Goal: Task Accomplishment & Management: Use online tool/utility

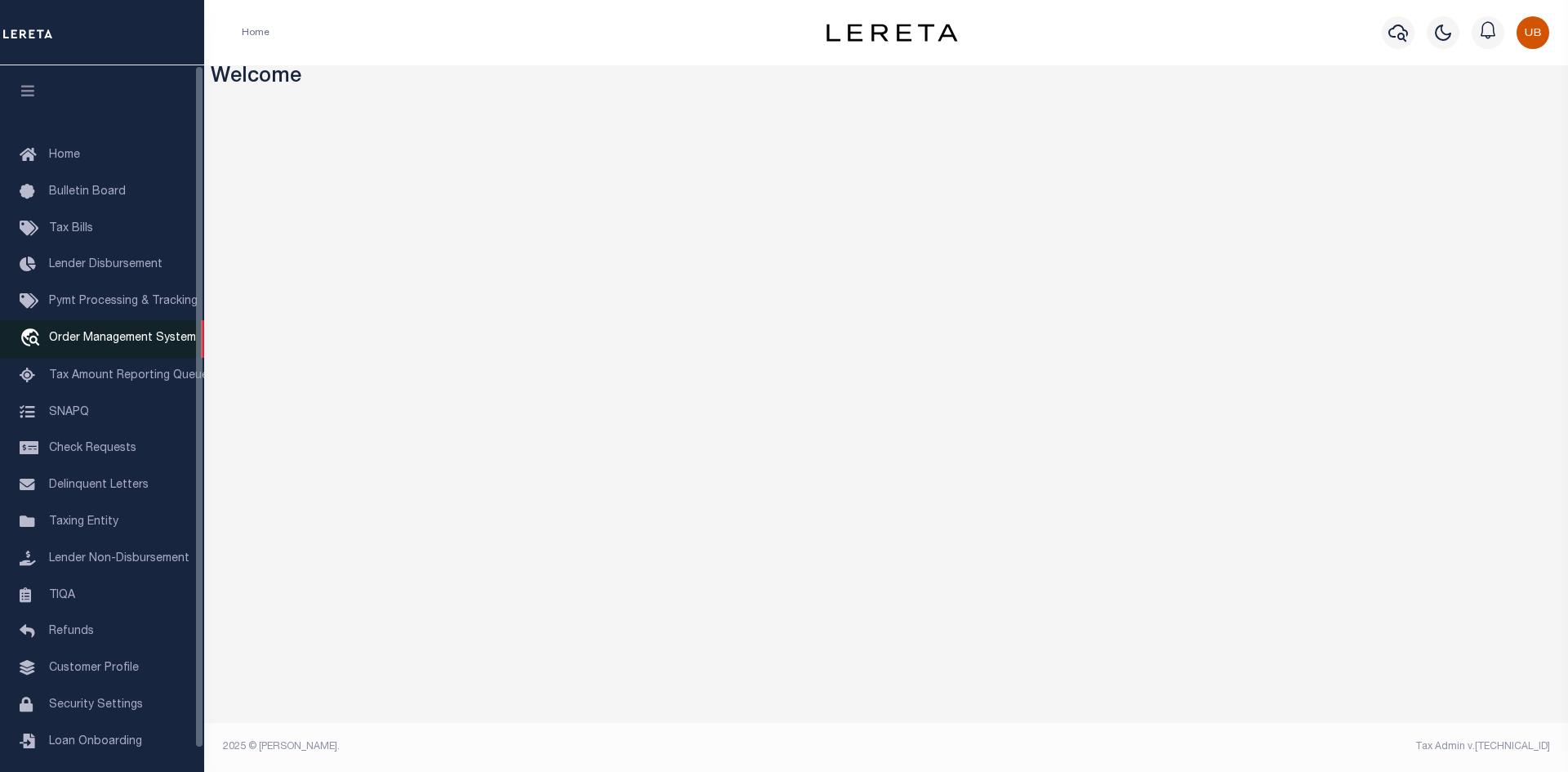
click at [77, 330] on link "travel_explore Order Management System" at bounding box center [102, 339] width 204 height 38
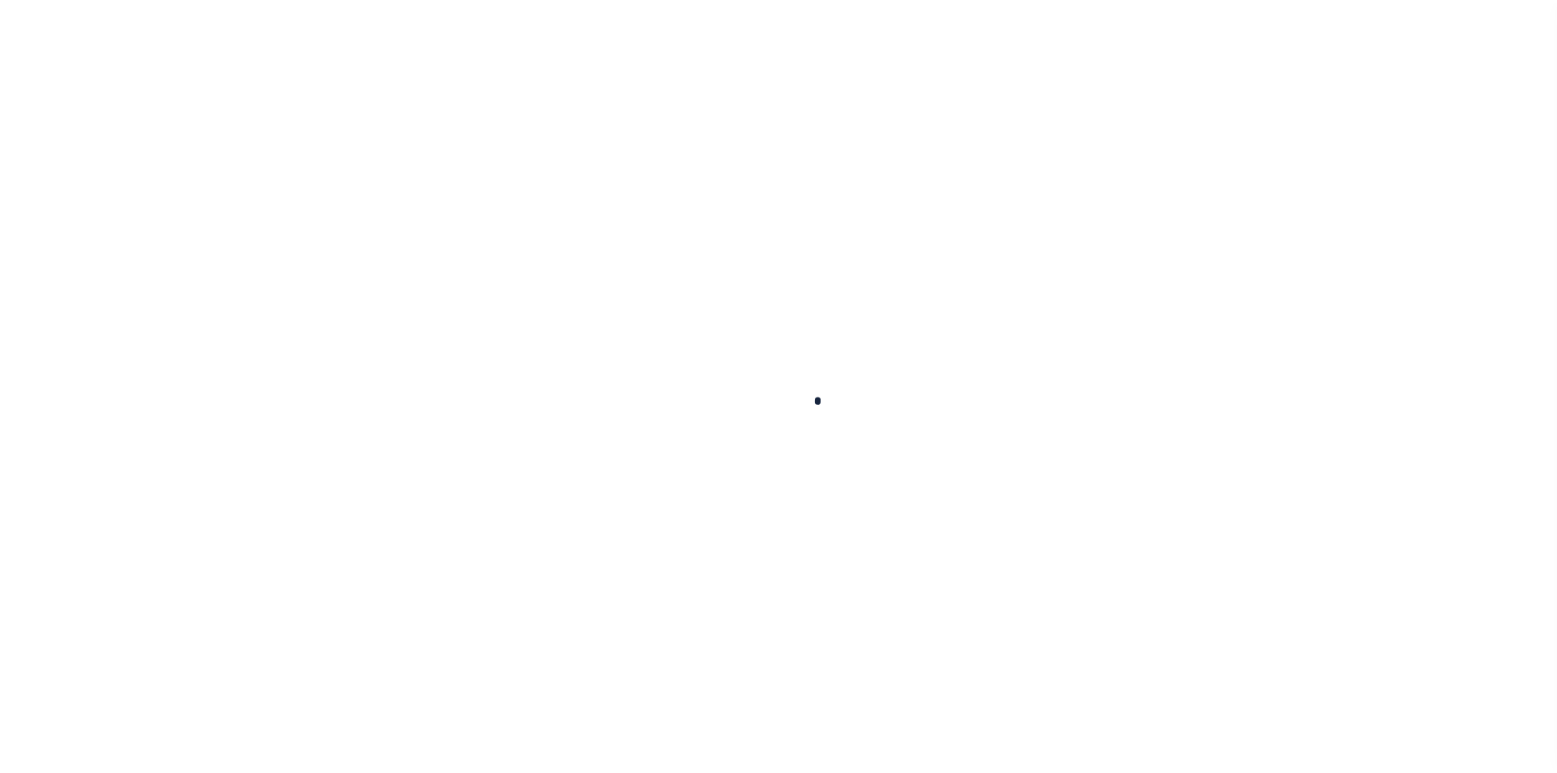
scroll to position [24, 0]
select select "200"
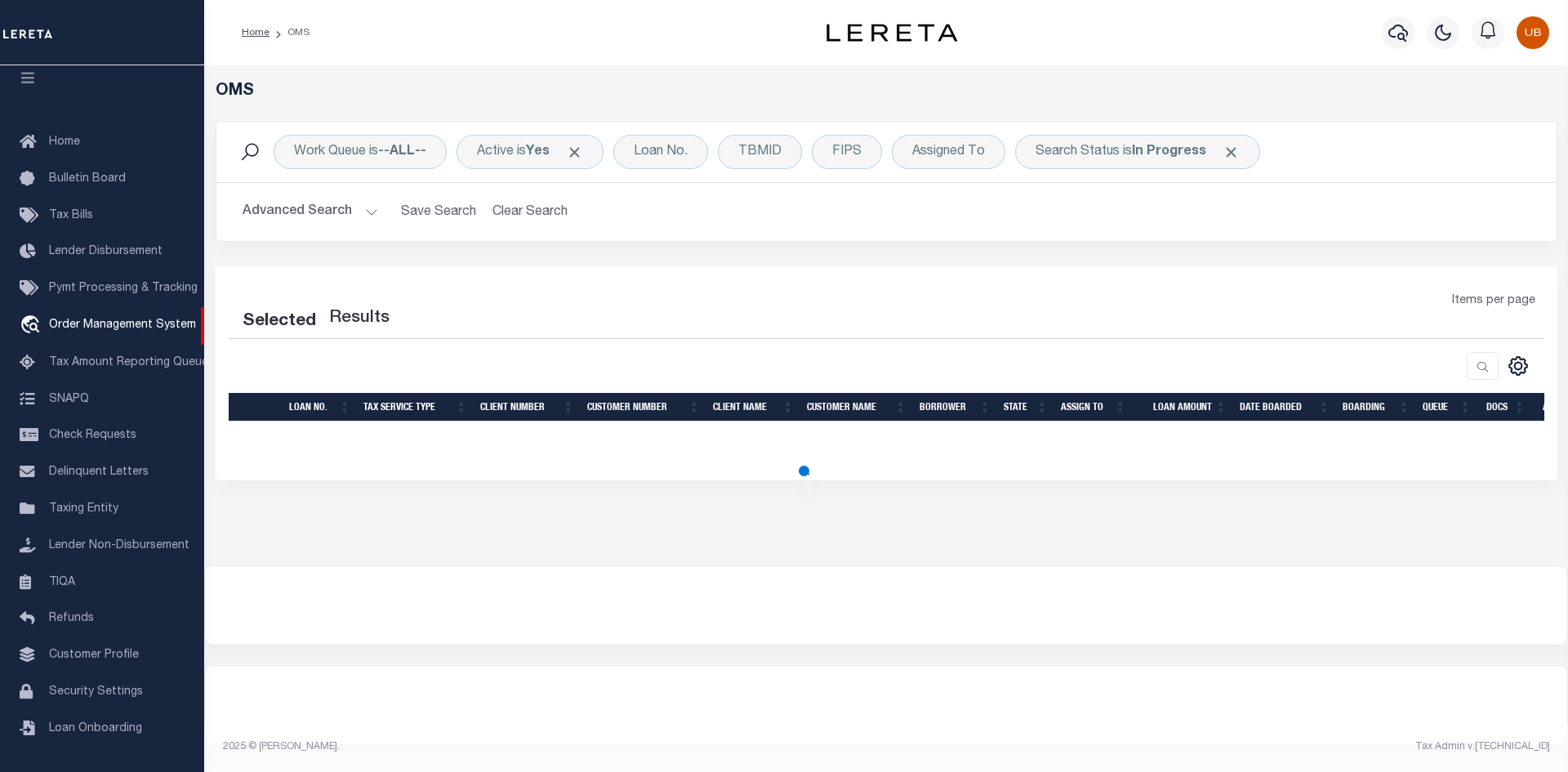
select select "200"
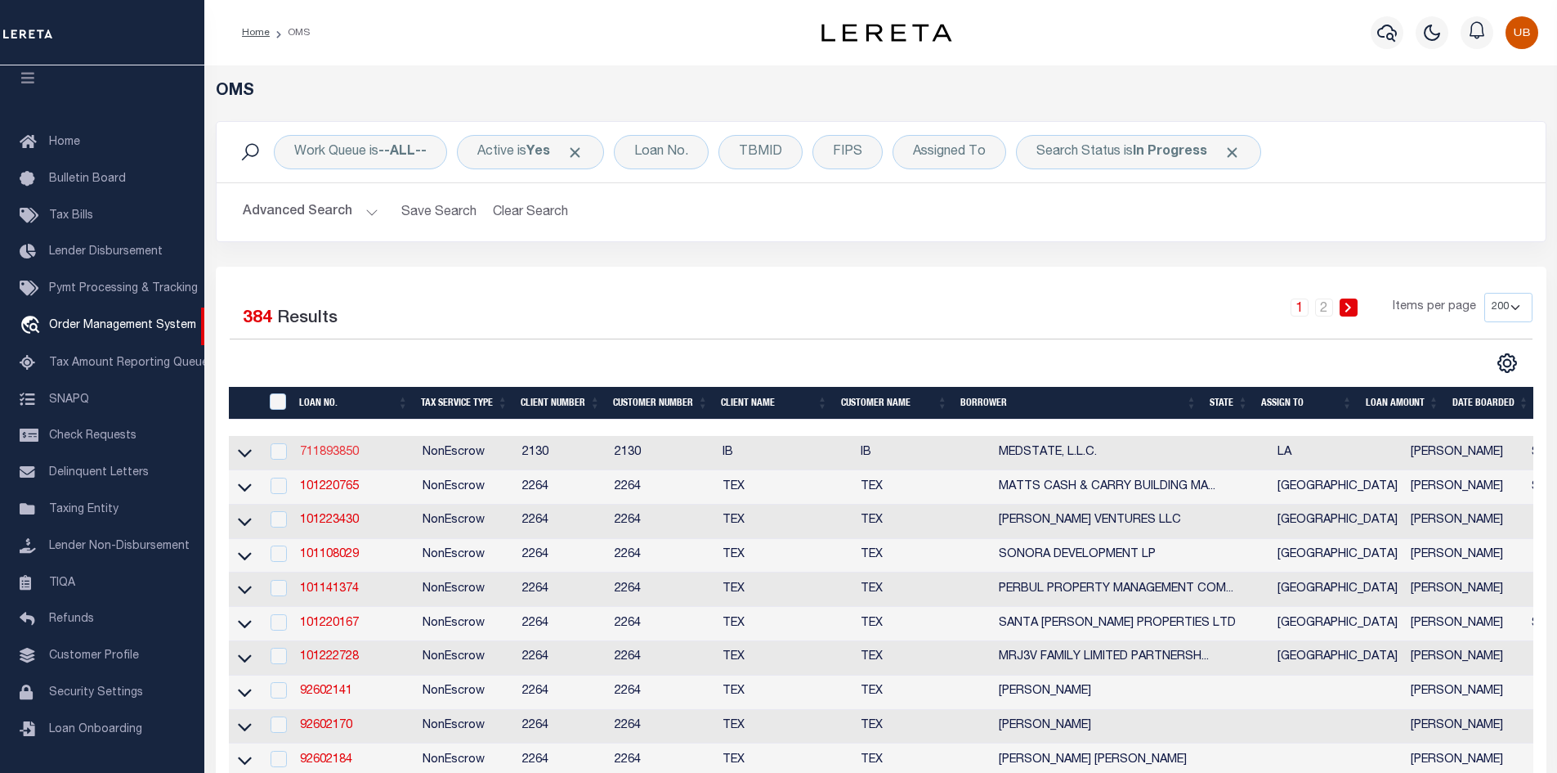
click at [315, 450] on link "711893850" at bounding box center [329, 451] width 59 height 11
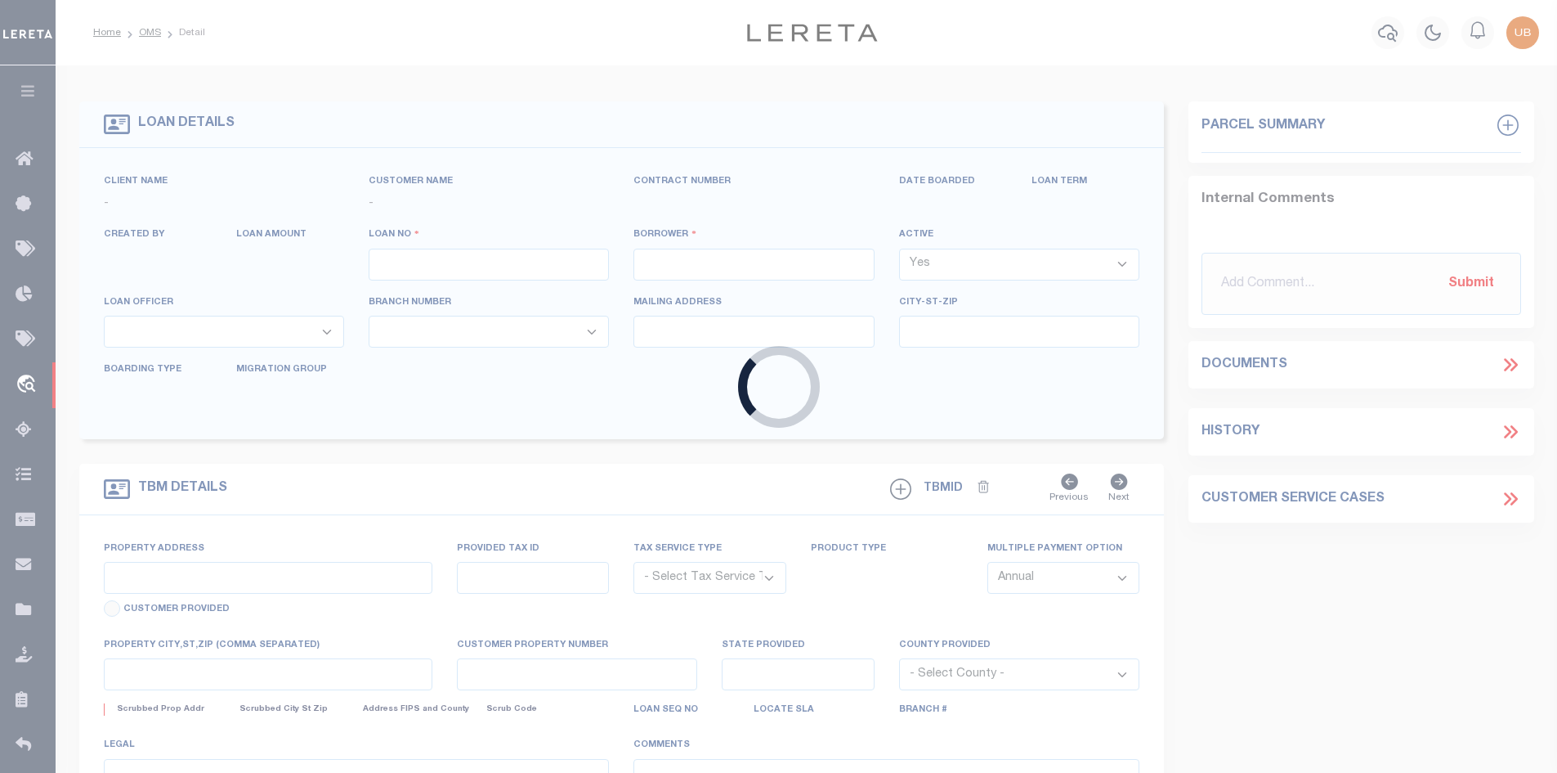
type input "711893850"
type input "MEDSTATE, L.L.C."
select select
type input "1203 S. TYLER ST., UNIT 3 AND 2-X"
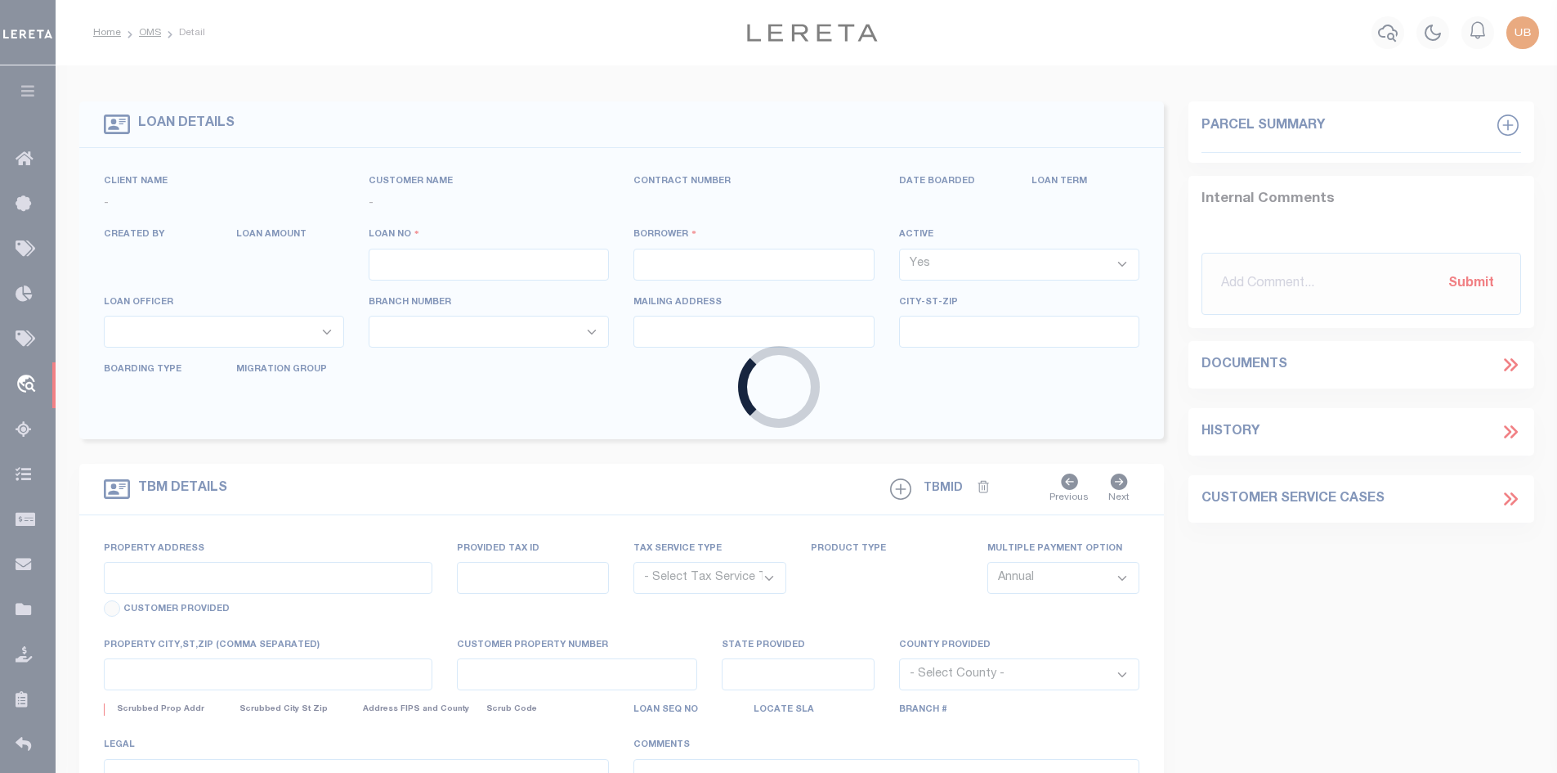
type input "COVINGTON LA 70433"
select select "NonEscrow"
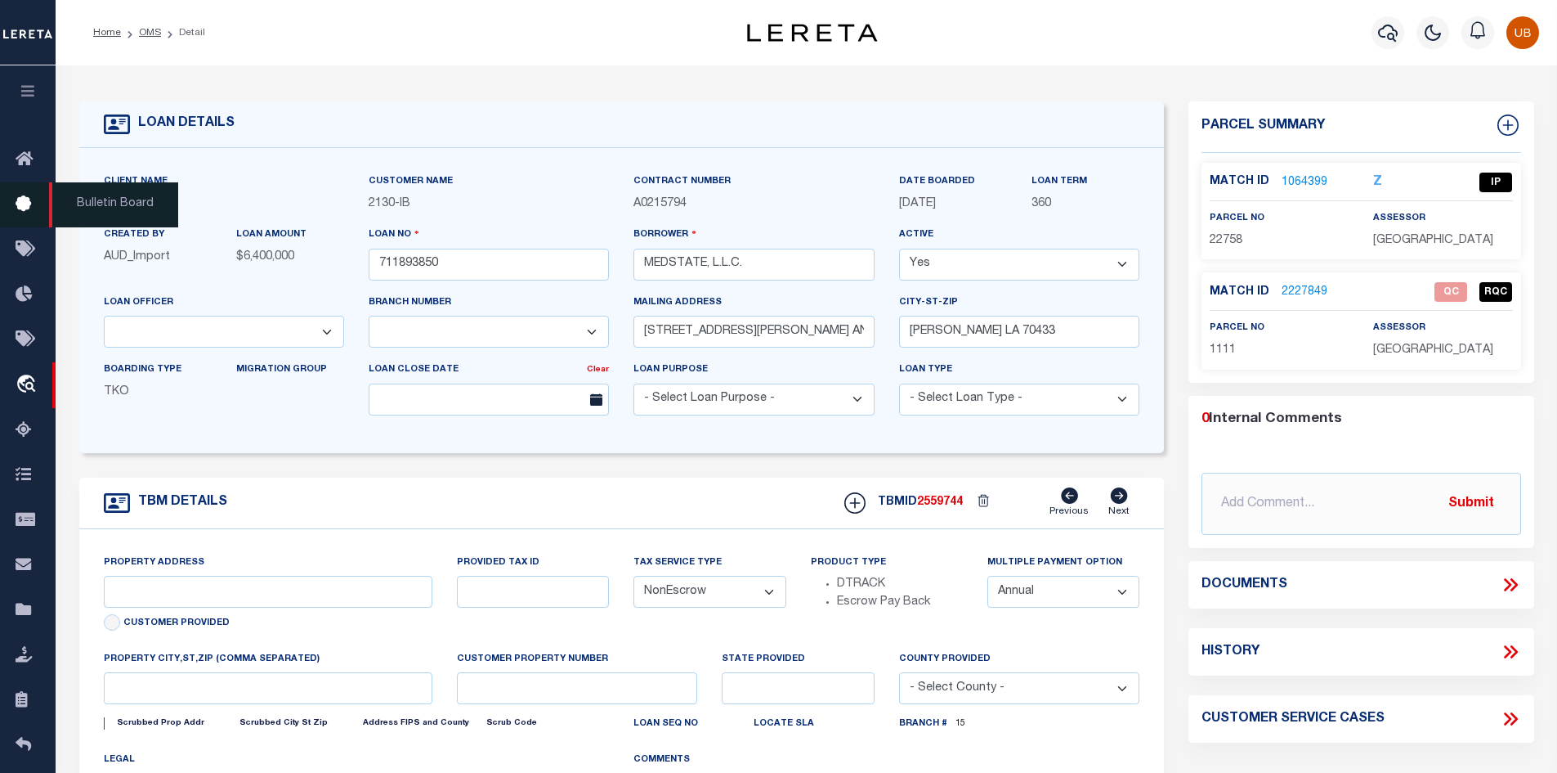
select select "2464"
type input "1203 S. TYLER ST., UNIT 3 AND 2-X"
type input "1068111276"
select select
type input "COVINGTON LA 70433"
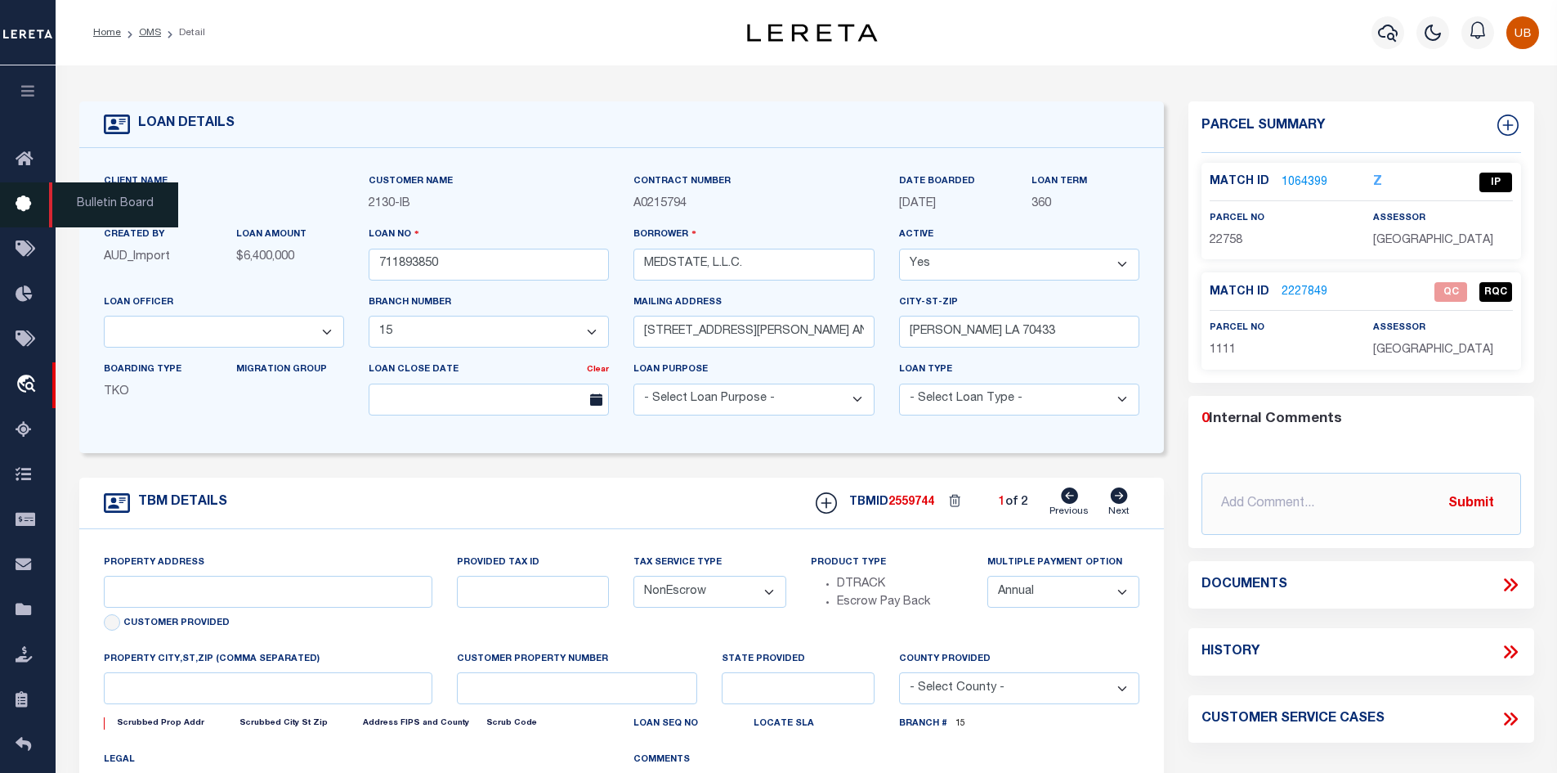
type input "Eastern"
type input "LA"
select select "4950"
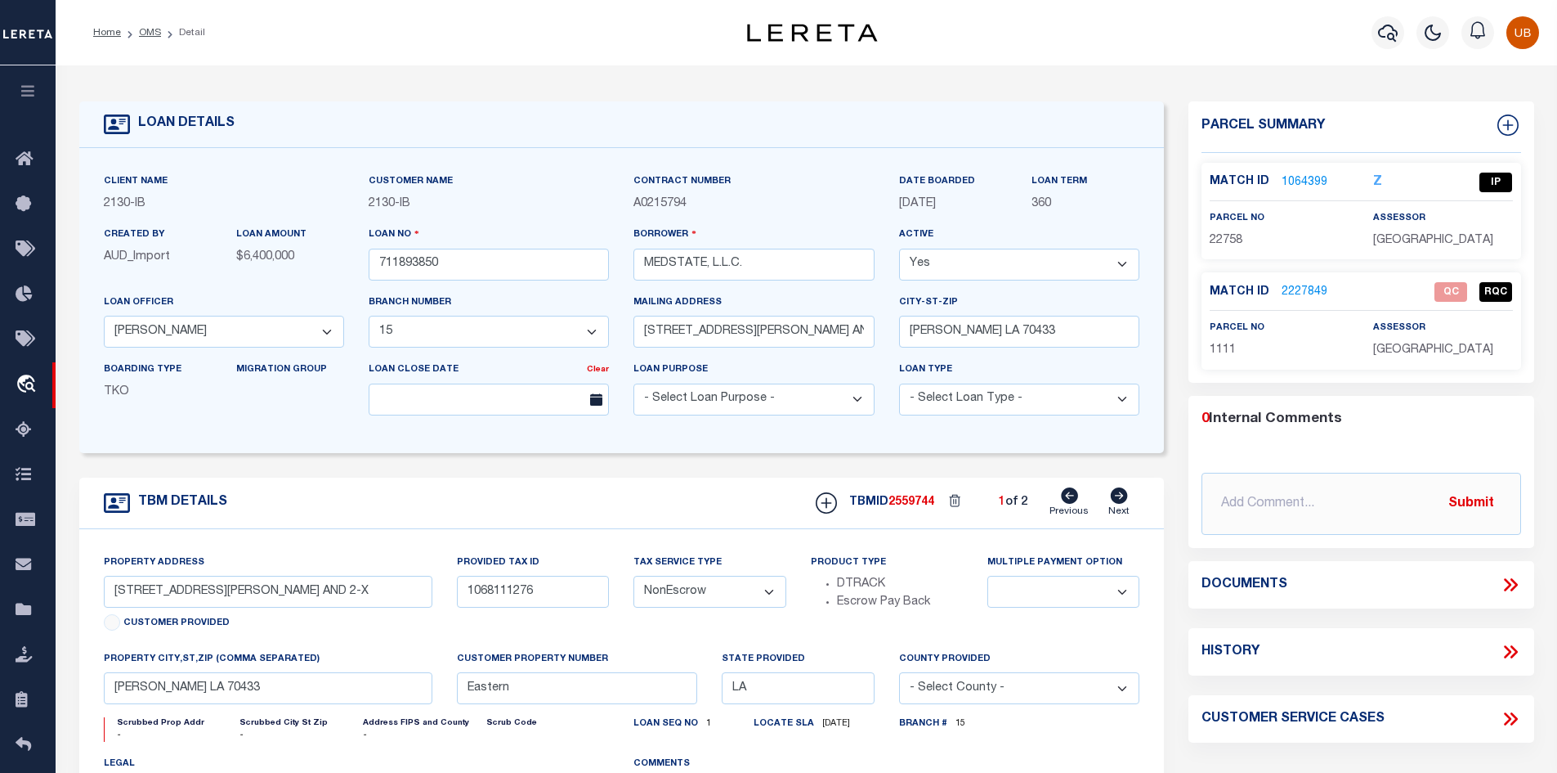
click at [1512, 583] on icon at bounding box center [1507, 585] width 7 height 13
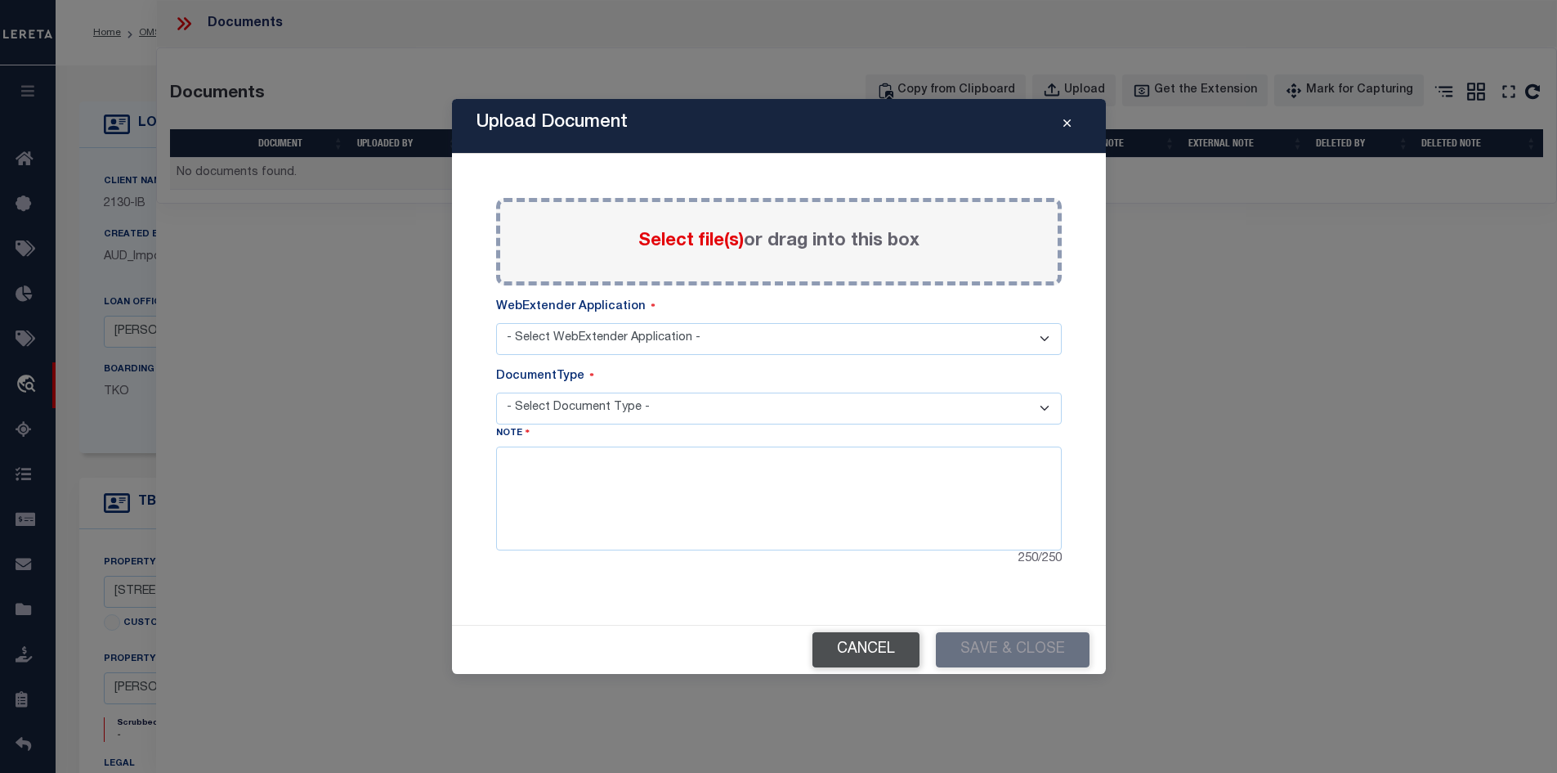
click at [868, 635] on button "Cancel" at bounding box center [866, 649] width 107 height 35
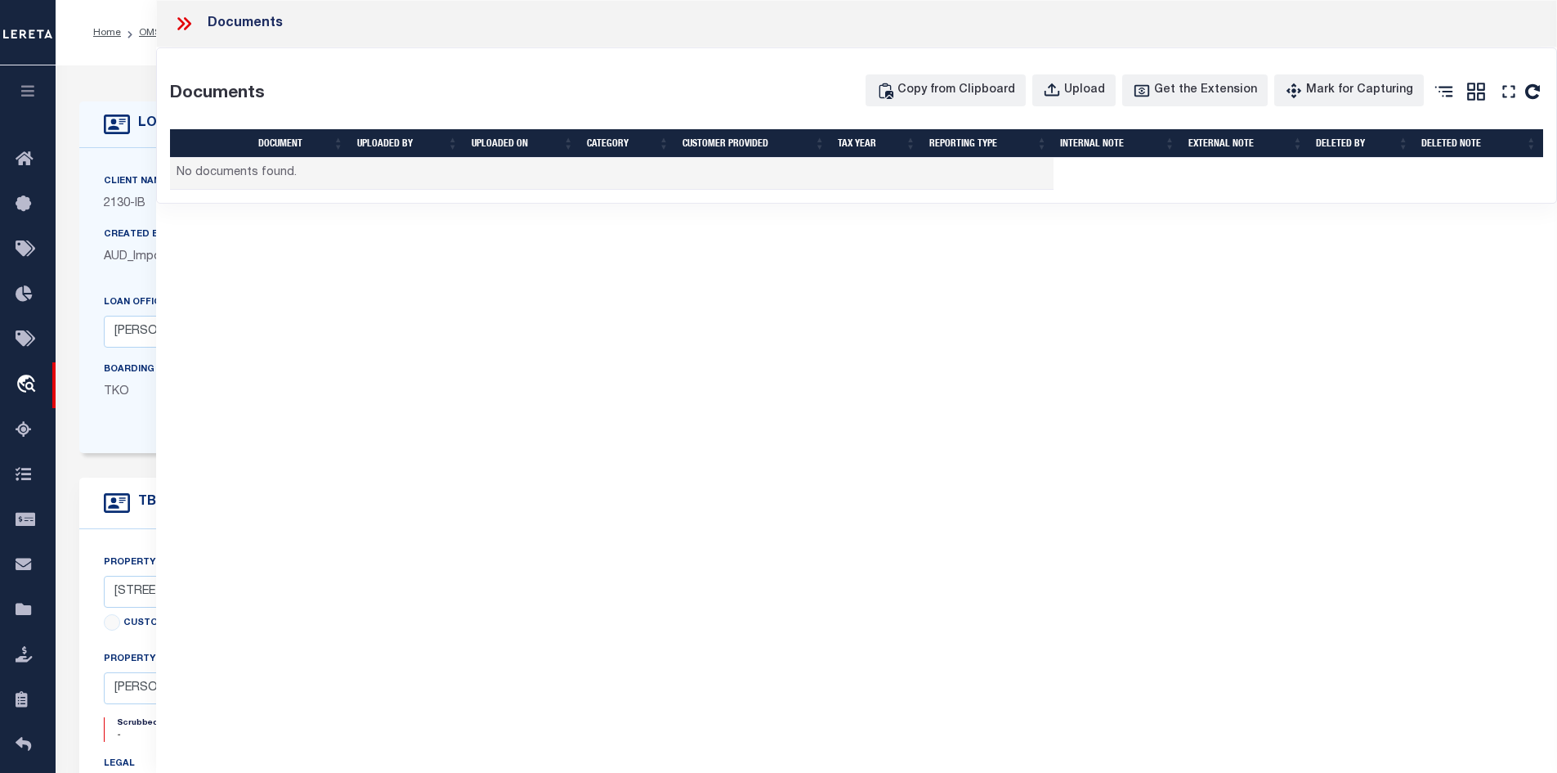
click at [272, 176] on td "No documents found." at bounding box center [612, 174] width 885 height 32
click at [187, 22] on icon at bounding box center [183, 23] width 21 height 21
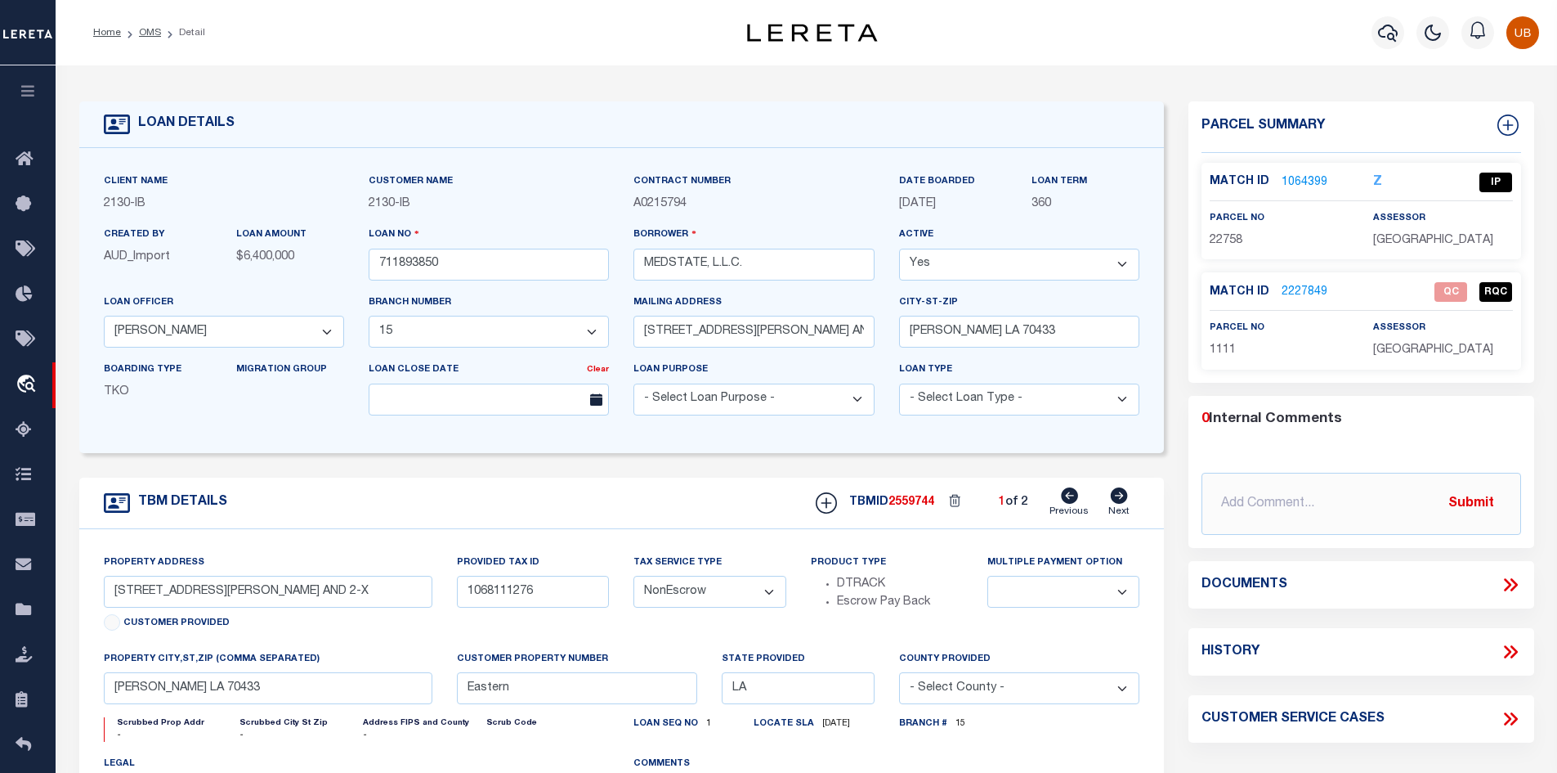
click at [1517, 580] on icon at bounding box center [1513, 584] width 7 height 13
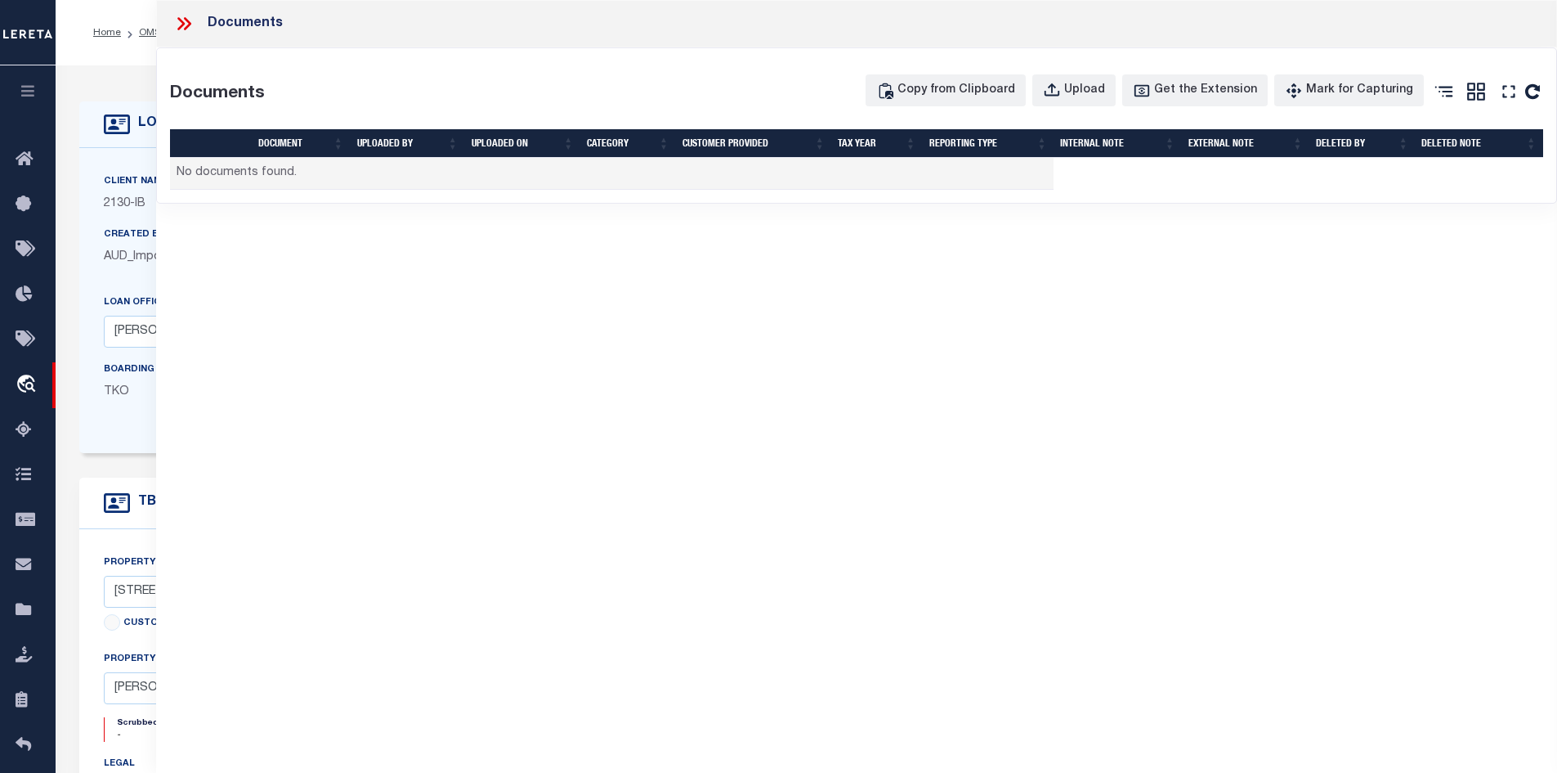
click at [197, 26] on div at bounding box center [190, 23] width 34 height 21
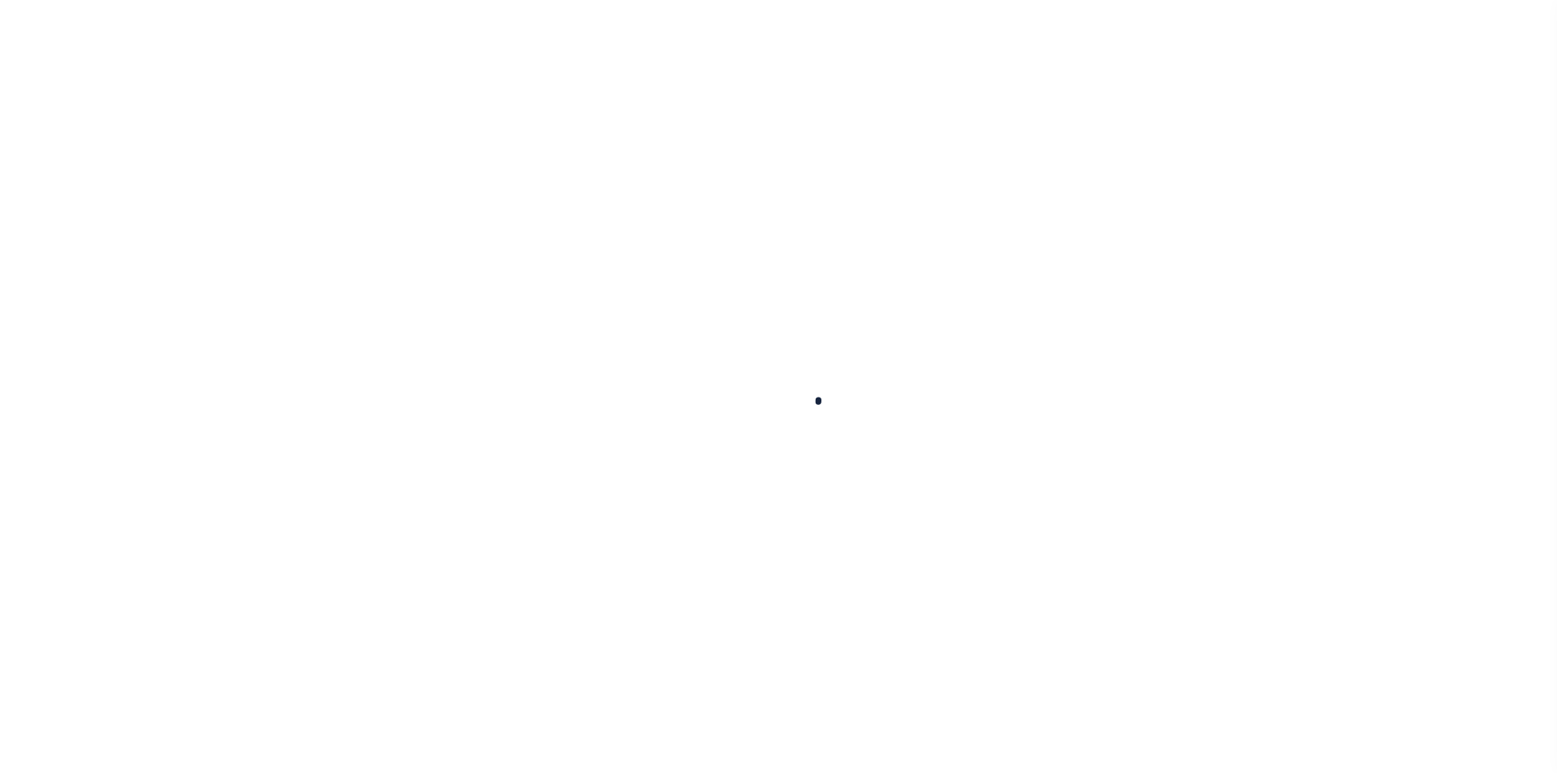
scroll to position [20, 0]
type input "711893850"
type input "MEDSTATE, L.L.C."
select select
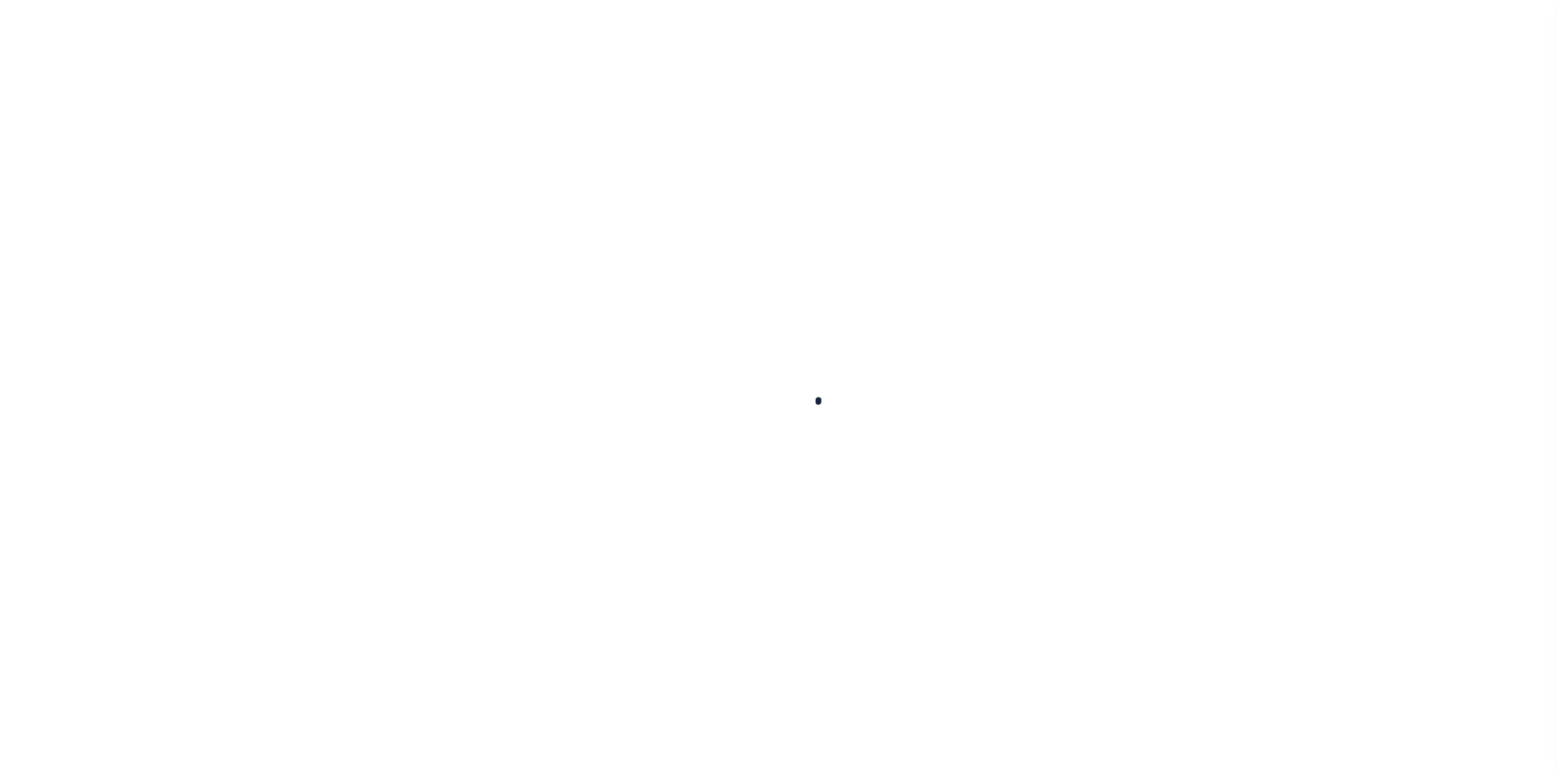
type input "1203 S. TYLER ST., UNIT 3 AND 2-X"
type input "COVINGTON LA 70433"
select select "NonEscrow"
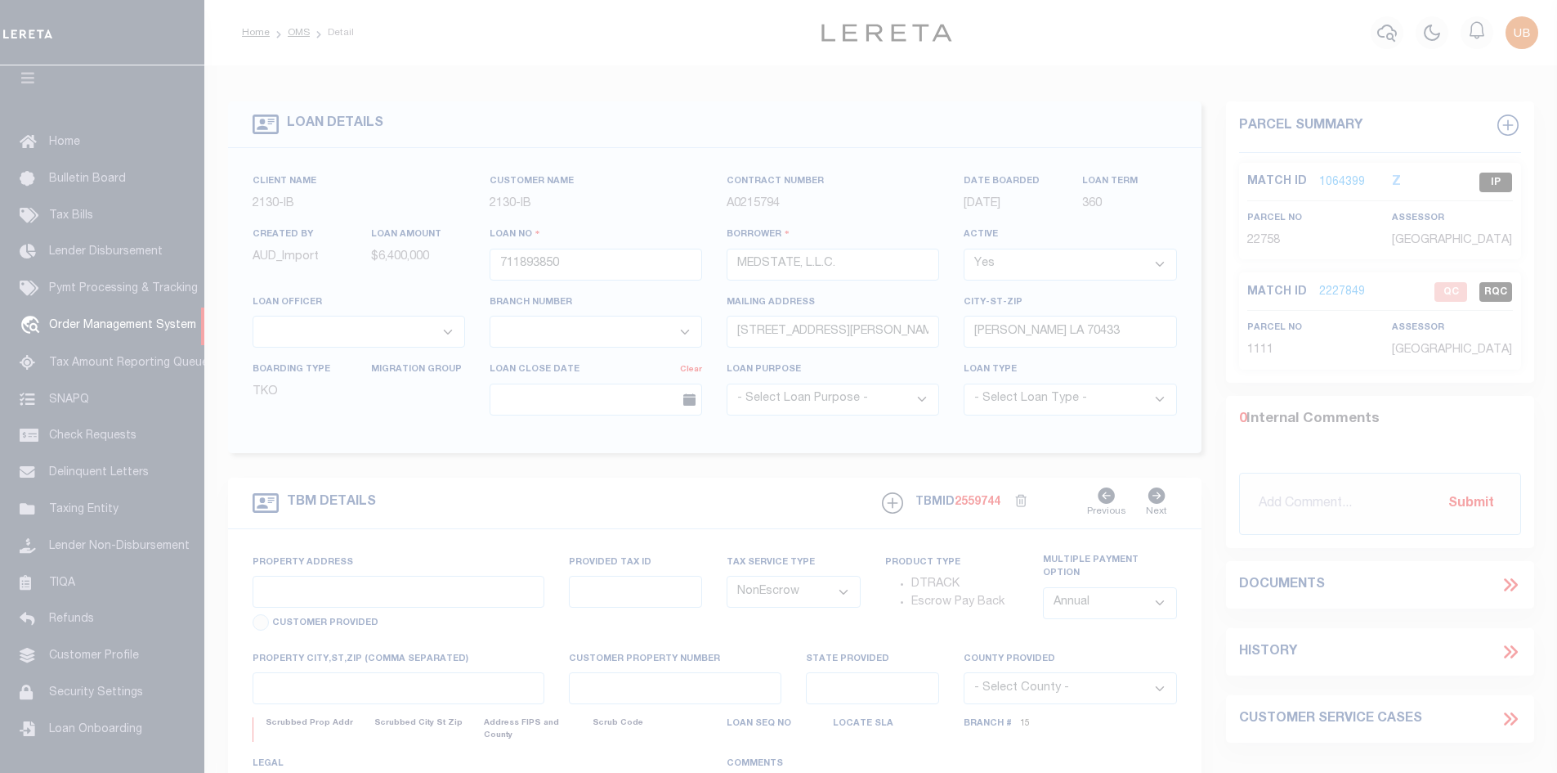
select select "2464"
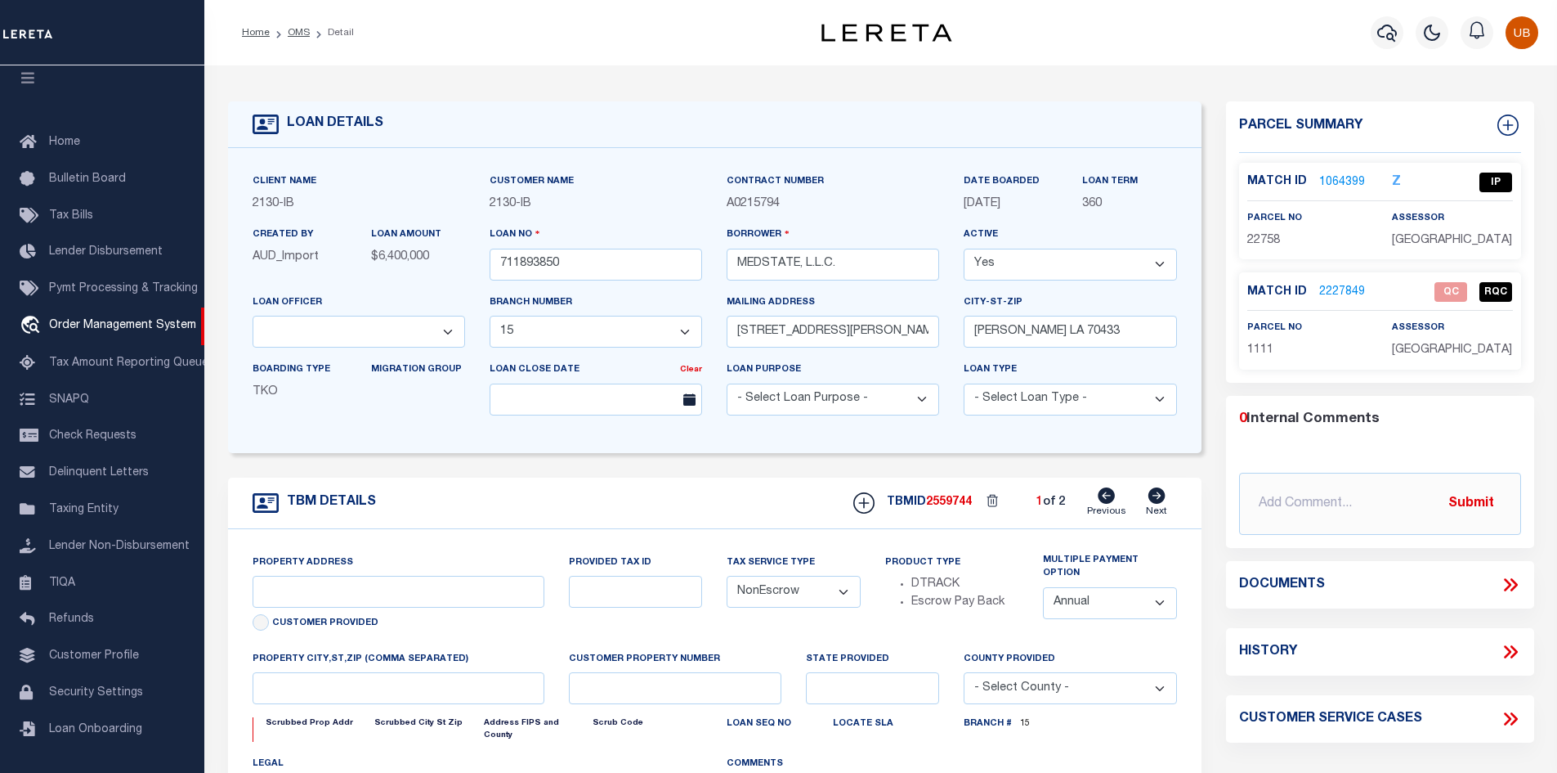
type input "1203 S. TYLER ST., UNIT 3 AND 2-X"
type input "1068111276"
select select
type input "COVINGTON LA 70433"
type input "Eastern"
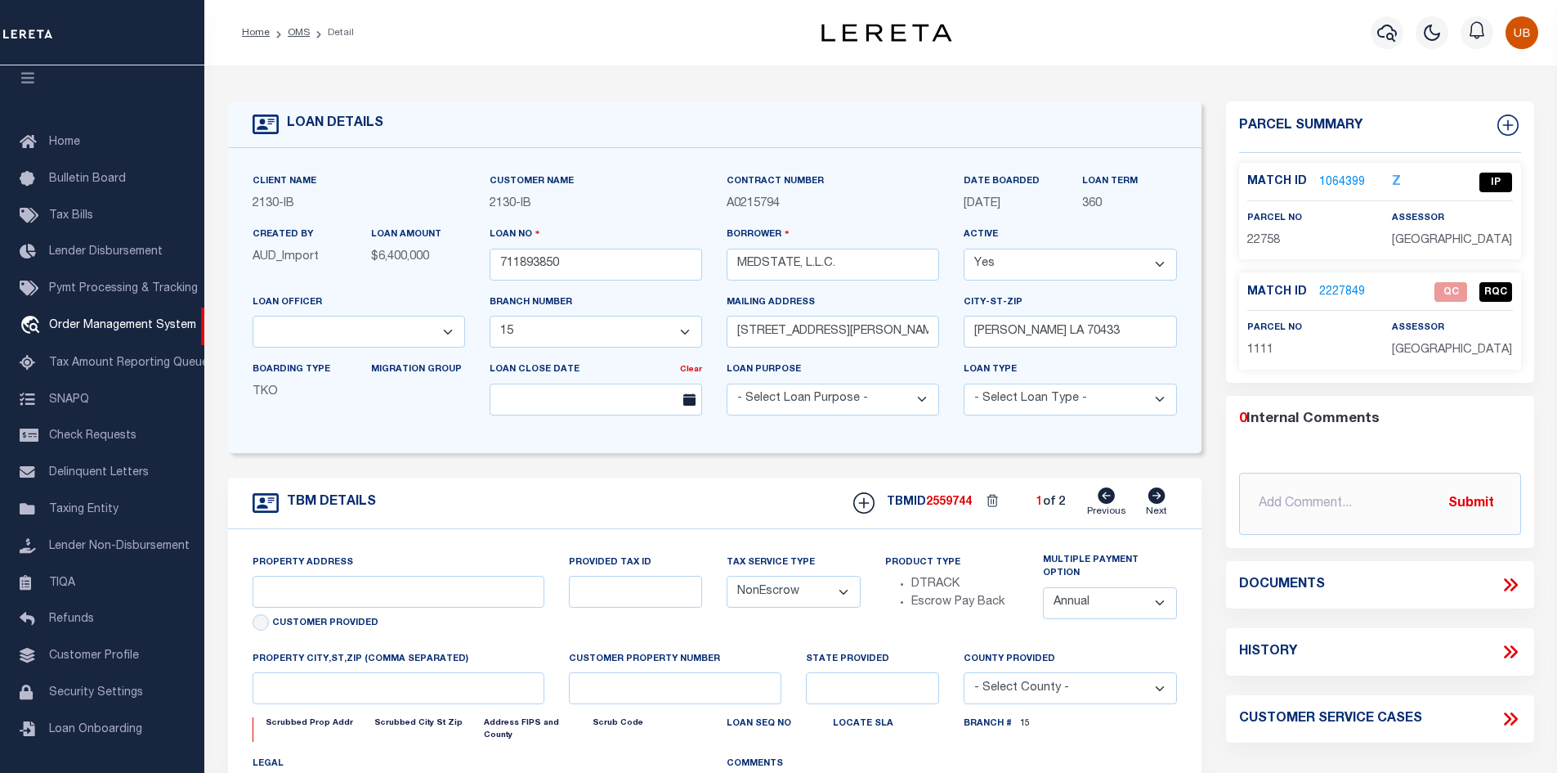
type input "LA"
select select "4950"
click at [1512, 585] on icon at bounding box center [1507, 585] width 7 height 13
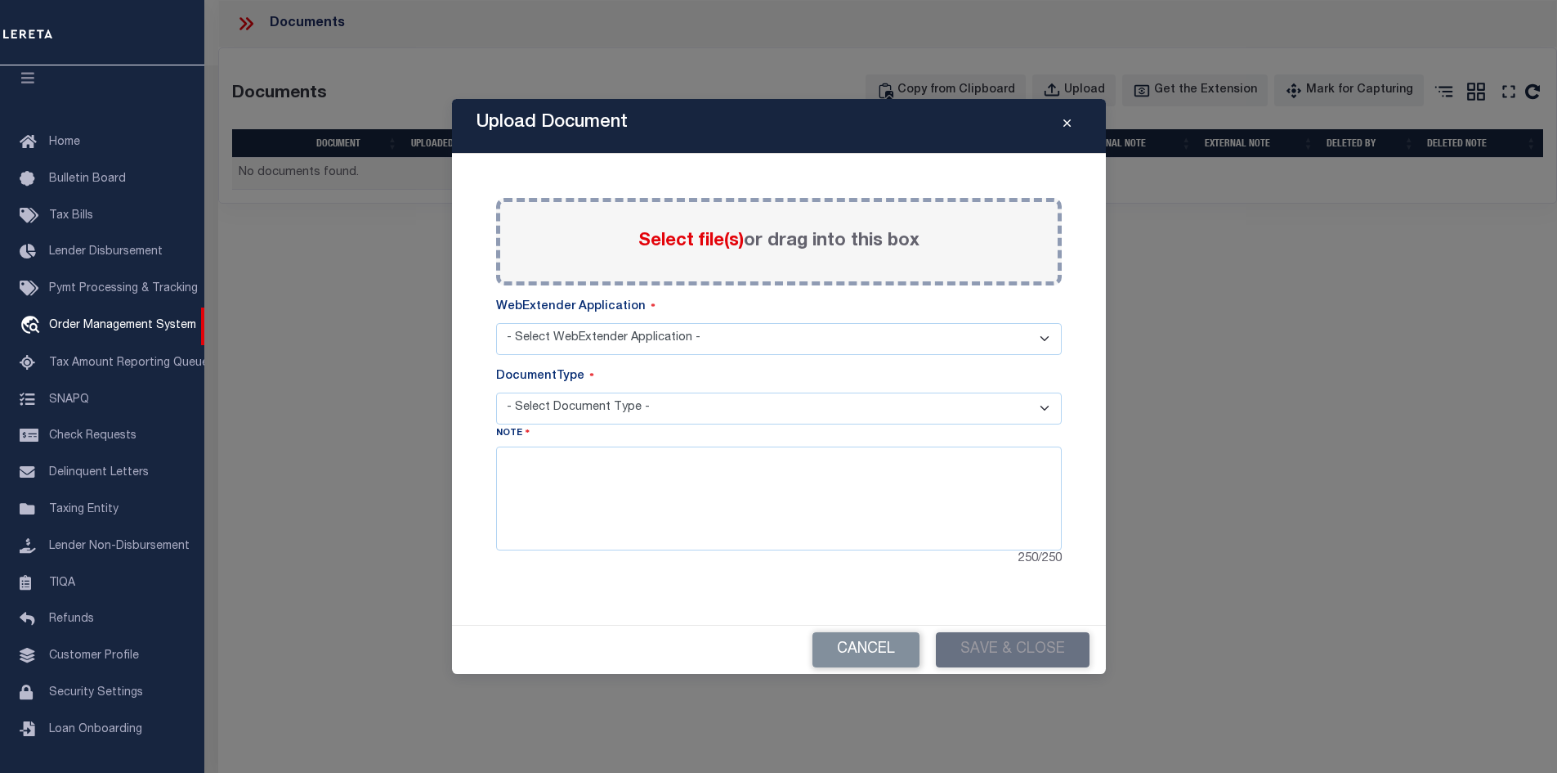
click at [1062, 132] on button "Close" at bounding box center [1067, 126] width 29 height 20
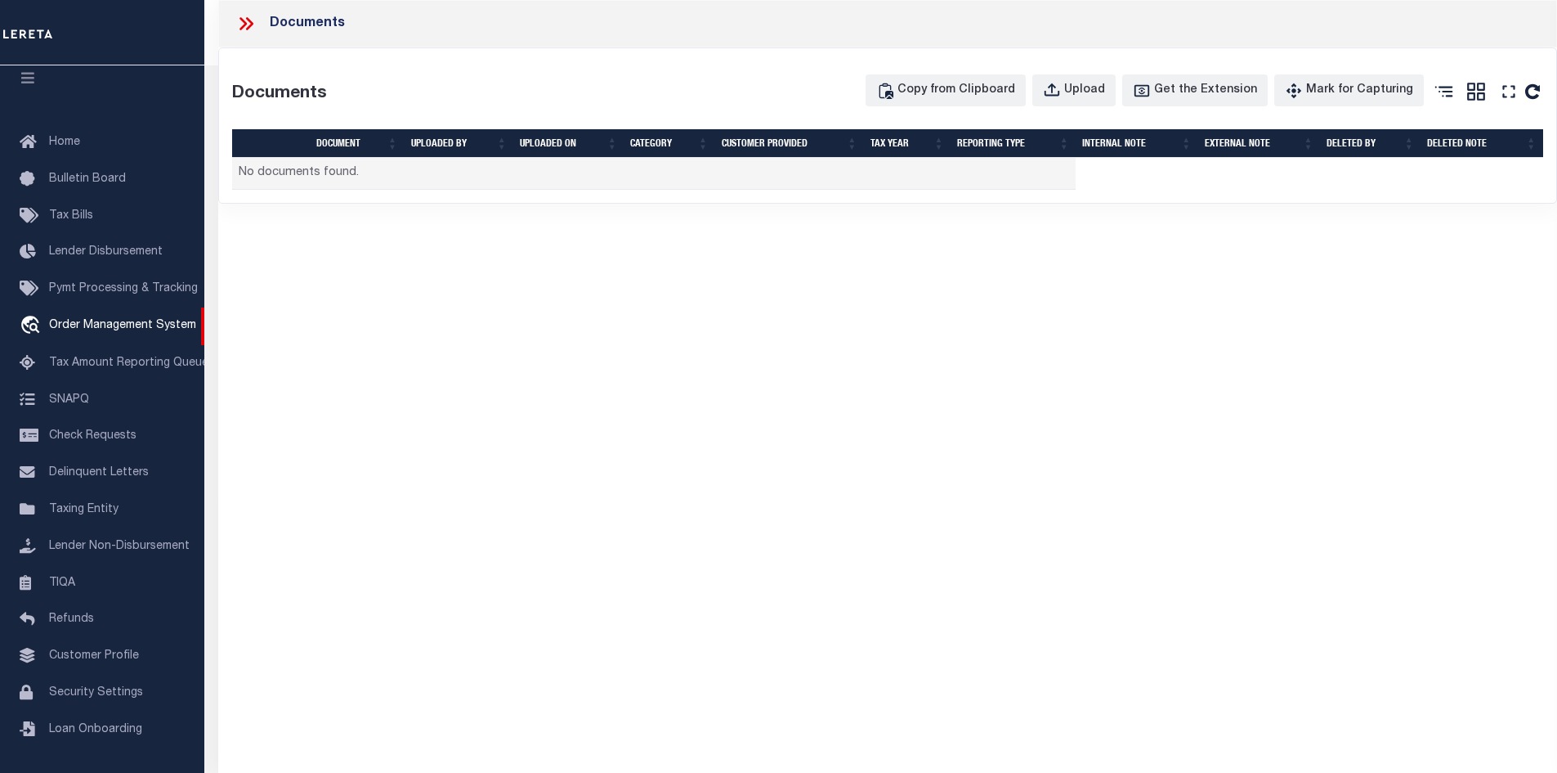
click at [253, 16] on icon at bounding box center [245, 23] width 21 height 21
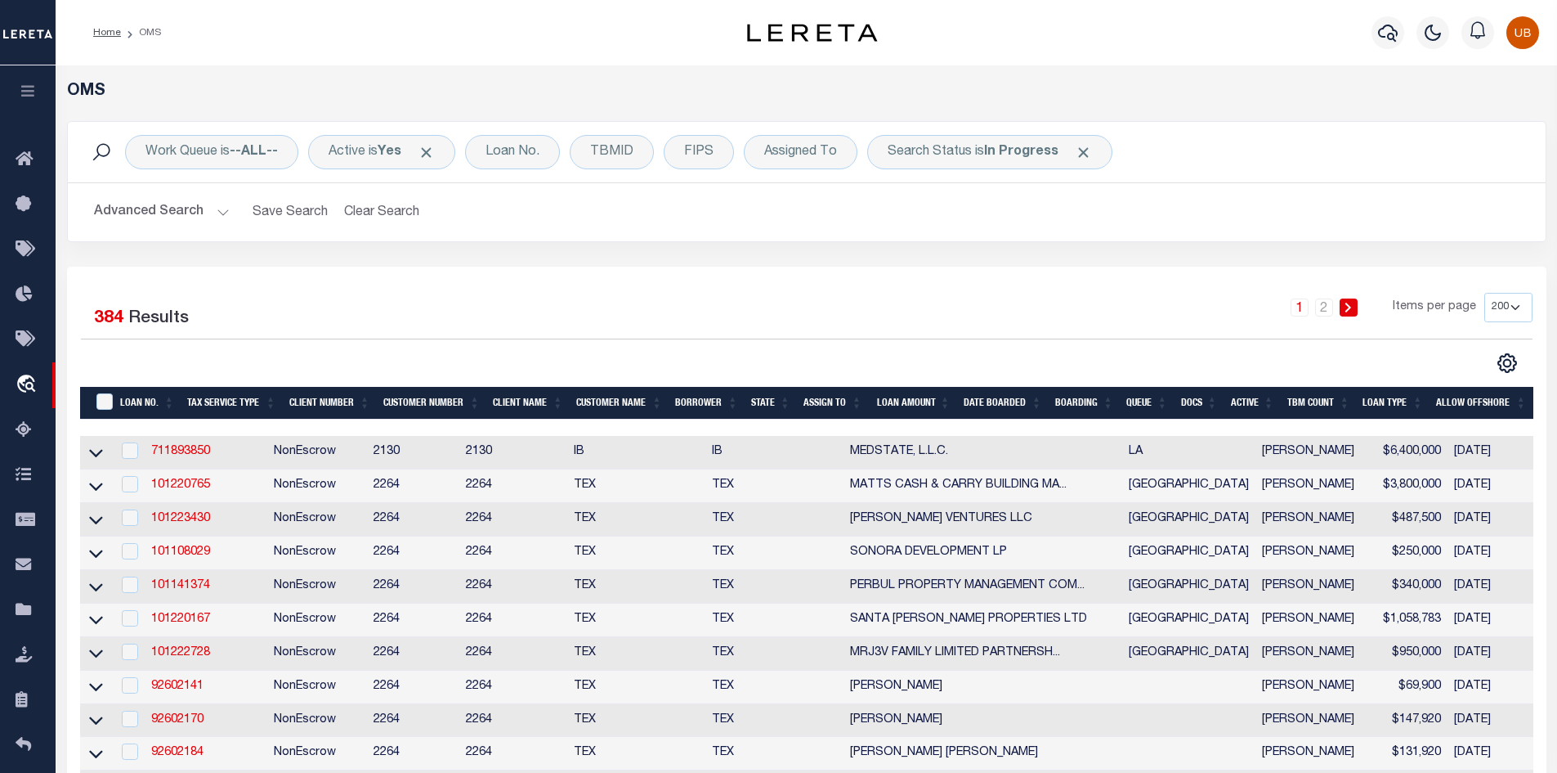
click at [25, 87] on icon "button" at bounding box center [28, 90] width 19 height 15
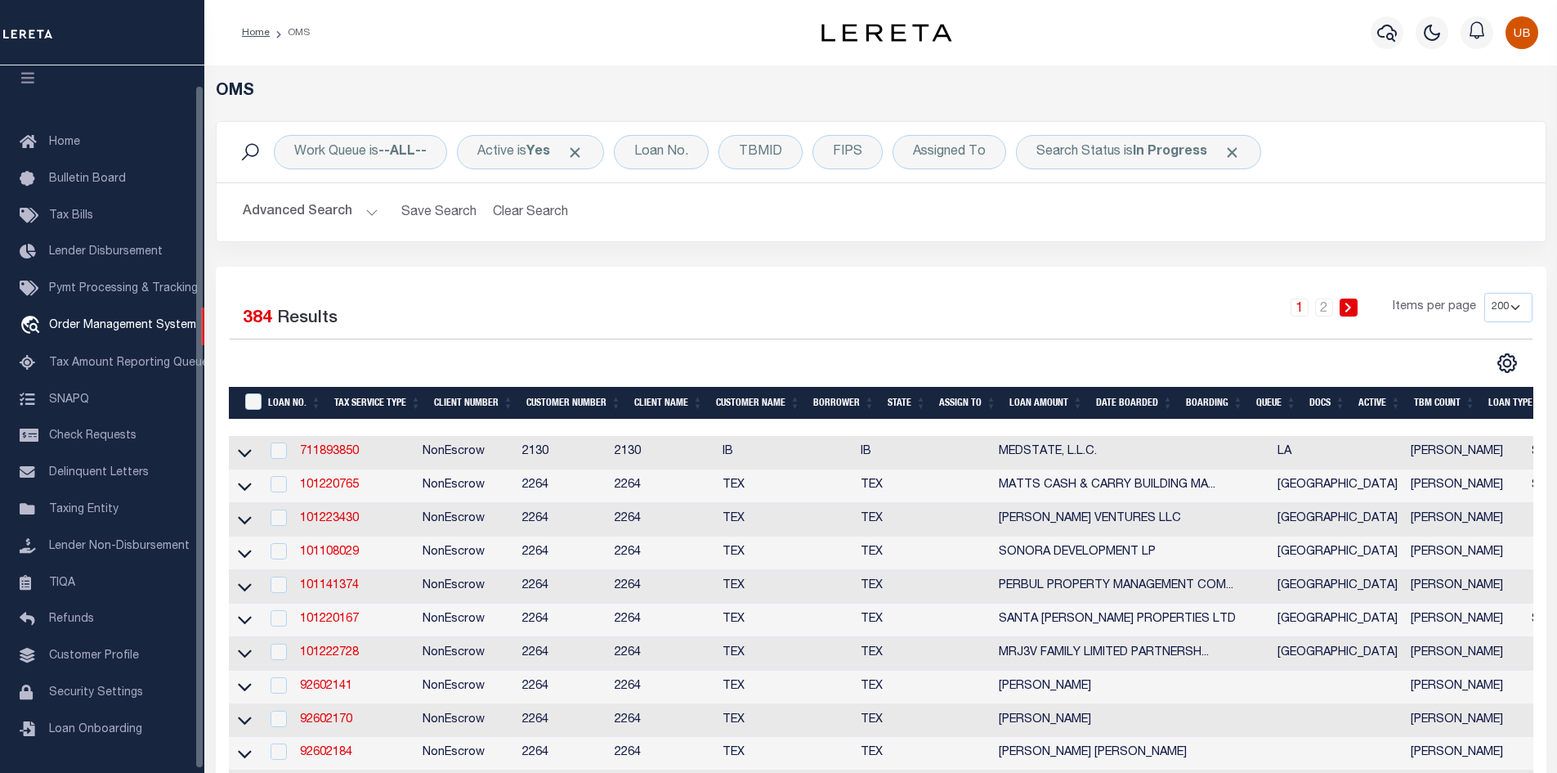
scroll to position [20, 0]
click at [1430, 46] on button "button" at bounding box center [1432, 32] width 33 height 33
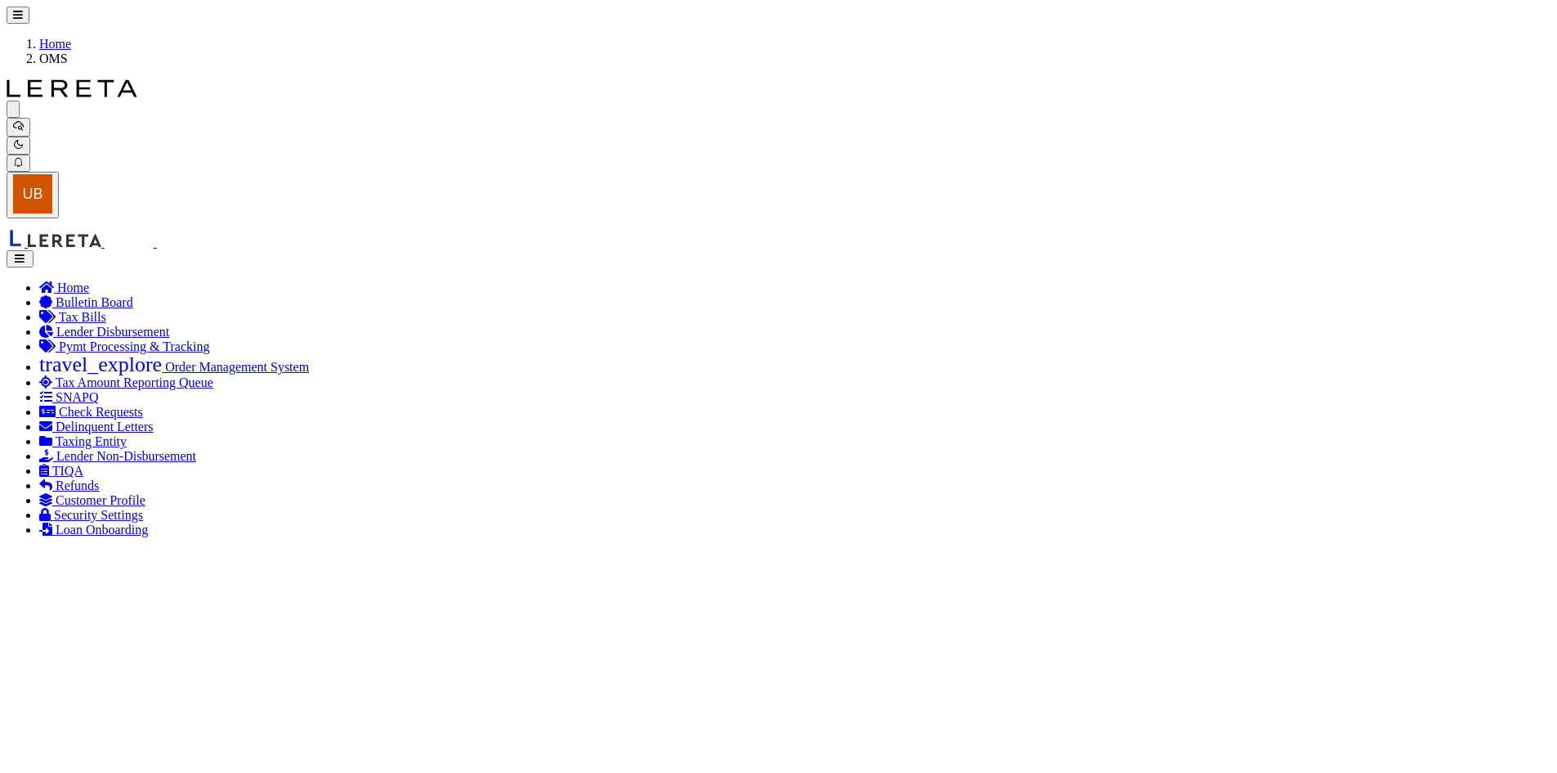
scroll to position [0, 482]
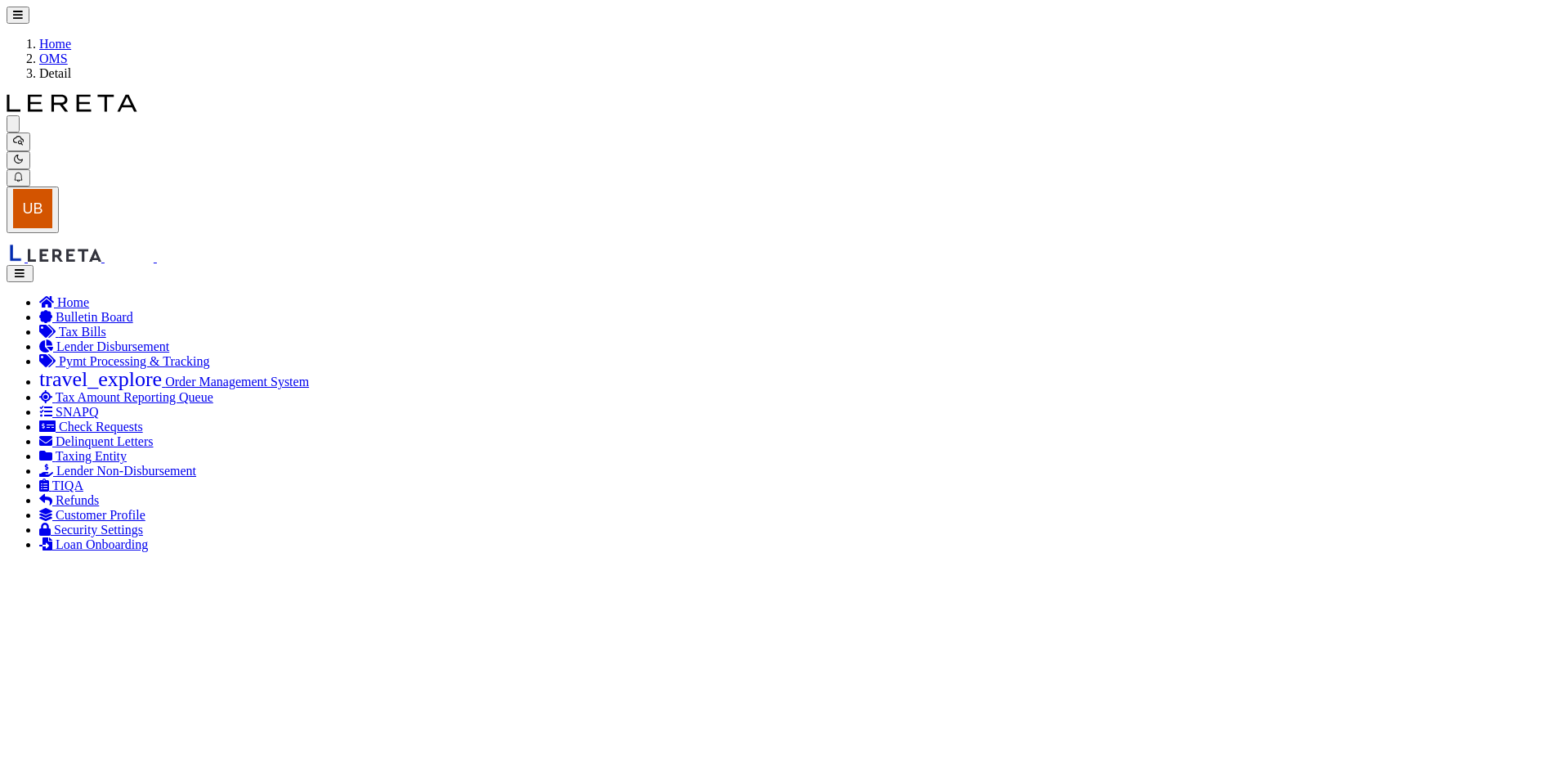
type input "100513"
type input "ABDIN & ASSOCIATES INC"
select select
type input "7123 CHIMNEY ROCK RD"
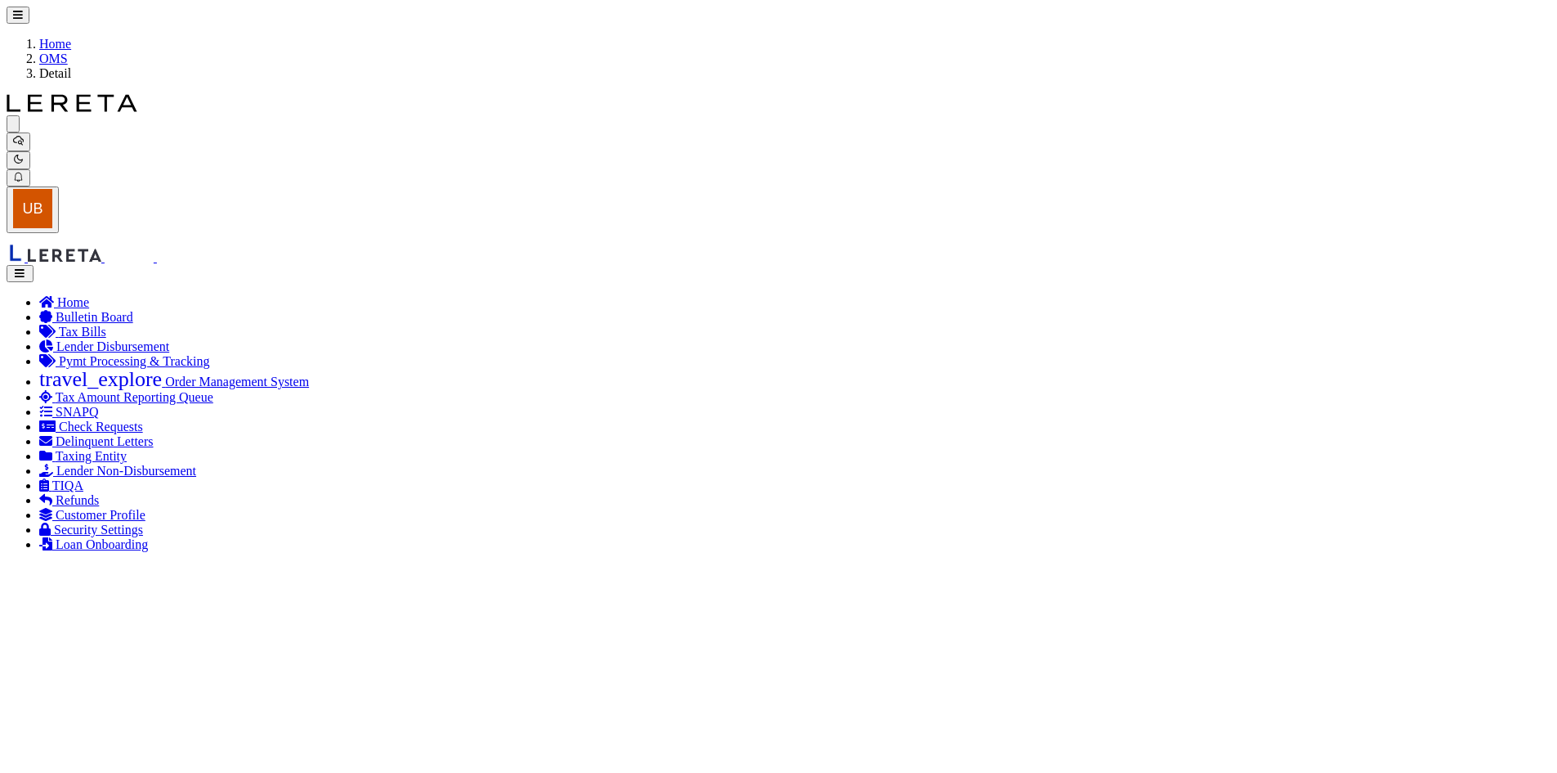
type input "HOUSTON TX 77081"
select select "400"
type input "7123 CHIMNEY ROCK RD"
select select
type input "HOUSTON TX 77081"
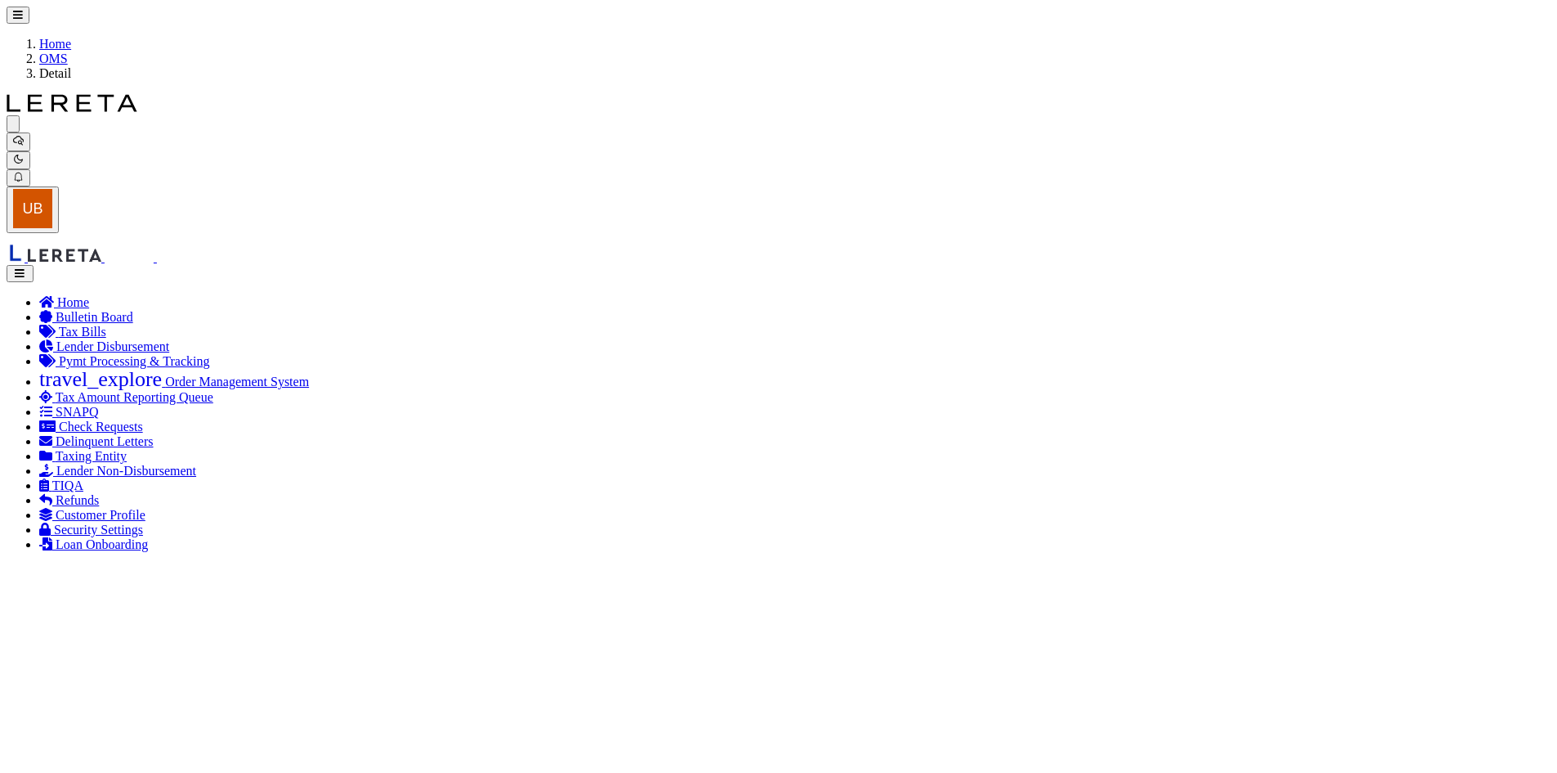
type input "1"
type input "TX"
type textarea "7123 CHIMNEY ROCK RD HOUSTON TX 77081 TR1) PART LOT 27 BLK 17 TR2) S 20 FT OF N…"
type textarea "1 OF 1"
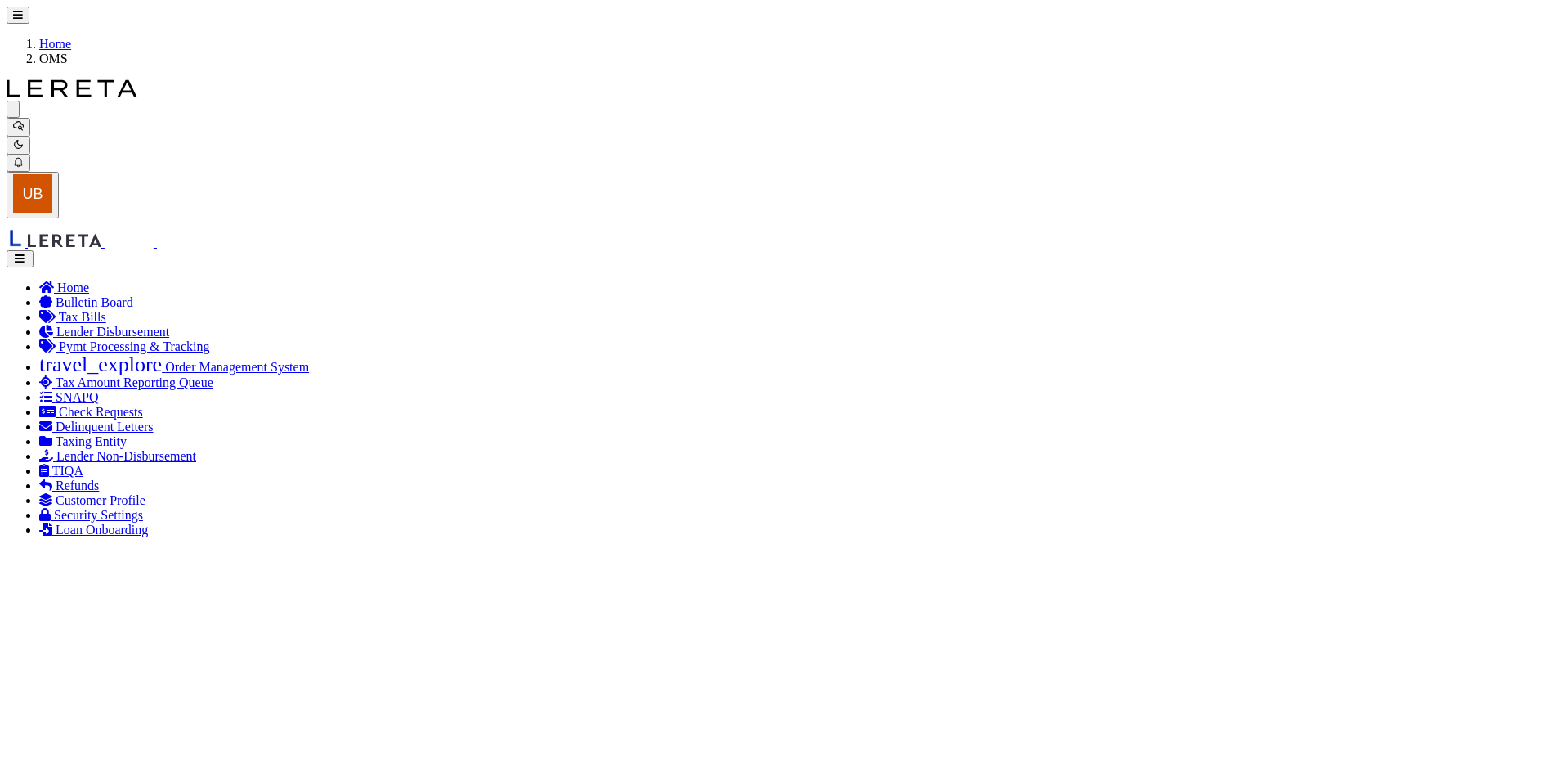
checkbox input "false"
